Goal: Transaction & Acquisition: Purchase product/service

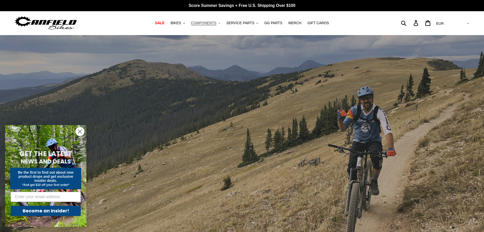
click at [223, 23] on button "COMPONENTS .cls-1{fill:#231f20}" at bounding box center [206, 23] width 34 height 7
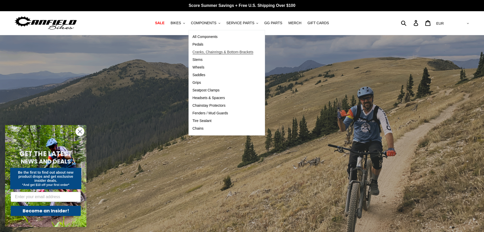
click at [206, 54] on span "Cranks, Chainrings & Bottom-Brackets" at bounding box center [223, 52] width 61 height 4
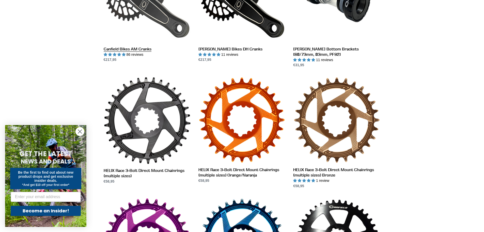
scroll to position [132, 0]
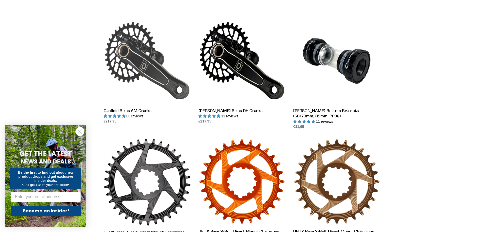
click at [155, 73] on link "Canfield Bikes AM Cranks" at bounding box center [147, 70] width 87 height 107
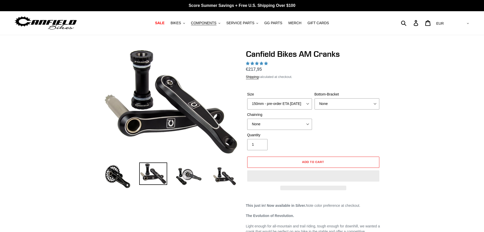
select select "highest-rating"
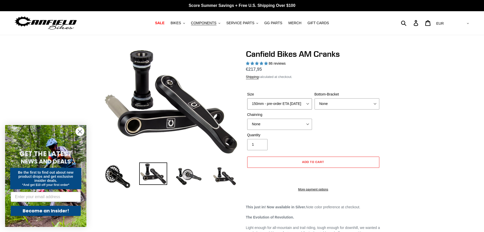
click at [304, 100] on select "150mm - pre-order ETA 9/30/25 155mm - pre-order ETA 9/30/25 160mm - pre-order E…" at bounding box center [279, 103] width 65 height 11
click at [247, 98] on select "150mm - pre-order ETA 9/30/25 155mm - pre-order ETA 9/30/25 160mm - pre-order E…" at bounding box center [279, 103] width 65 height 11
click at [345, 104] on select "None BSA Threaded 68/73mm Press Fit PF92" at bounding box center [347, 103] width 65 height 11
select select "Press Fit PF92"
click at [315, 98] on select "None BSA Threaded 68/73mm Press Fit PF92" at bounding box center [347, 103] width 65 height 11
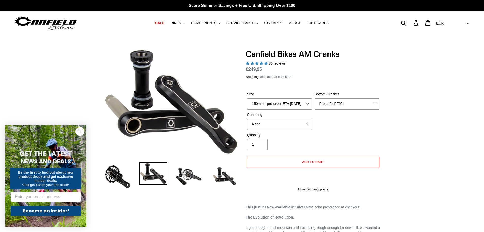
click at [307, 121] on select "None 30t Round (Boost 148) 30t Oval (Boost 148) 32t Round (Boost 148) 32t Oval …" at bounding box center [279, 124] width 65 height 11
click at [343, 131] on div "Size 150mm - pre-order ETA 9/30/25 155mm - pre-order ETA 9/30/25 160mm - pre-or…" at bounding box center [313, 112] width 135 height 41
click at [306, 124] on select "None 30t Round (Boost 148) 30t Oval (Boost 148) 32t Round (Boost 148) 32t Oval …" at bounding box center [279, 124] width 65 height 11
click at [315, 135] on div "Quantity 1" at bounding box center [313, 142] width 135 height 20
click at [284, 118] on div "Chainring None 30t Round (Boost 148) 30t Oval (Boost 148) 32t Round (Boost 148)…" at bounding box center [279, 121] width 67 height 18
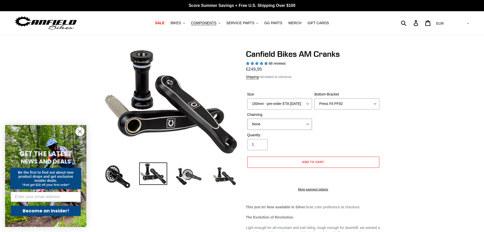
click at [278, 121] on select "None 30t Round (Boost 148) 30t Oval (Boost 148) 32t Round (Boost 148) 32t Oval …" at bounding box center [279, 124] width 65 height 11
select select "32t Round (Boost 148)"
click at [247, 119] on select "None 30t Round (Boost 148) 30t Oval (Boost 148) 32t Round (Boost 148) 32t Oval …" at bounding box center [279, 124] width 65 height 11
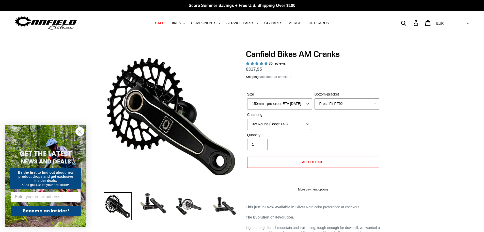
click at [349, 105] on select "None BSA Threaded 68/73mm Press Fit PF92" at bounding box center [347, 103] width 65 height 11
click at [315, 98] on select "None BSA Threaded 68/73mm Press Fit PF92" at bounding box center [347, 103] width 65 height 11
